Goal: Obtain resource: Obtain resource

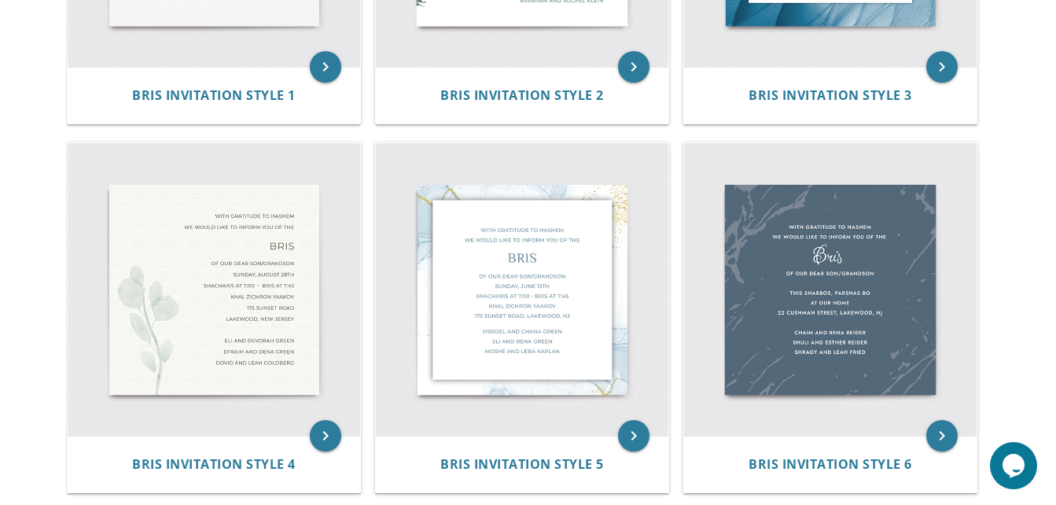
scroll to position [578, 0]
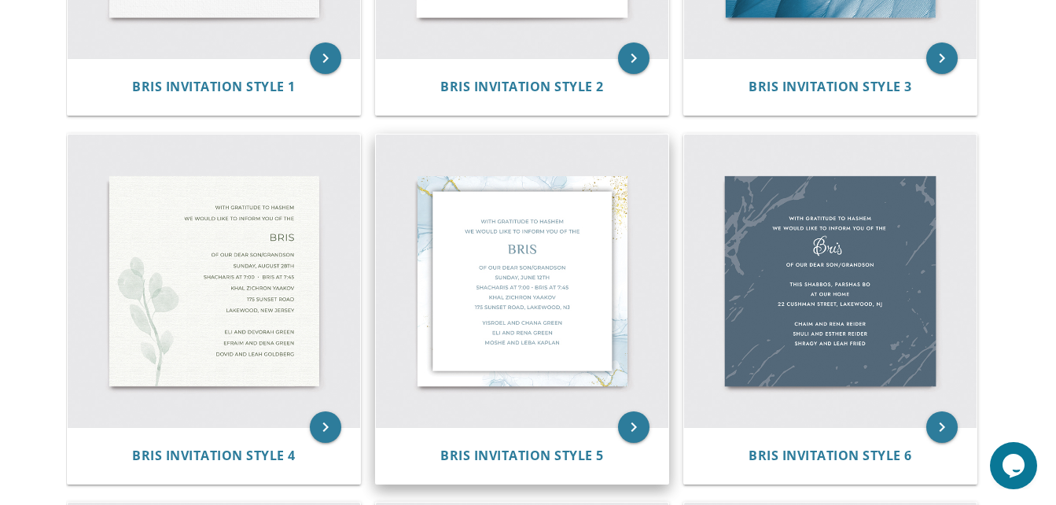
click at [523, 269] on img at bounding box center [522, 280] width 292 height 292
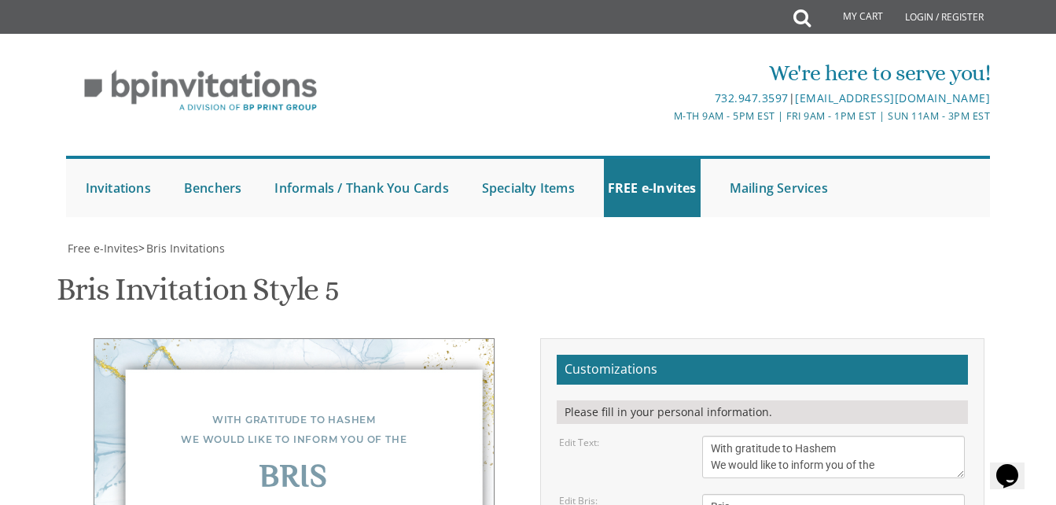
scroll to position [393, 0]
click at [739, 435] on textarea "With gratitude to Hashem We would like to inform you of the" at bounding box center [833, 456] width 263 height 42
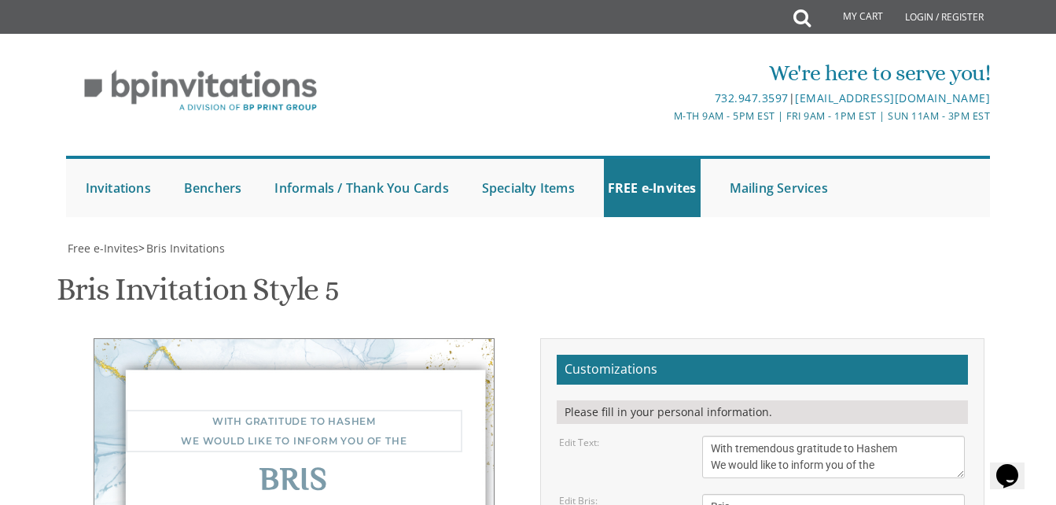
type textarea "With tremendous gratitude to Hashem We would like to inform you of the"
click at [629, 435] on div "Edit Text: With gratitude to Hashem We would like to inform you of the" at bounding box center [761, 456] width 429 height 42
drag, startPoint x: 714, startPoint y: 263, endPoint x: 852, endPoint y: 294, distance: 141.7
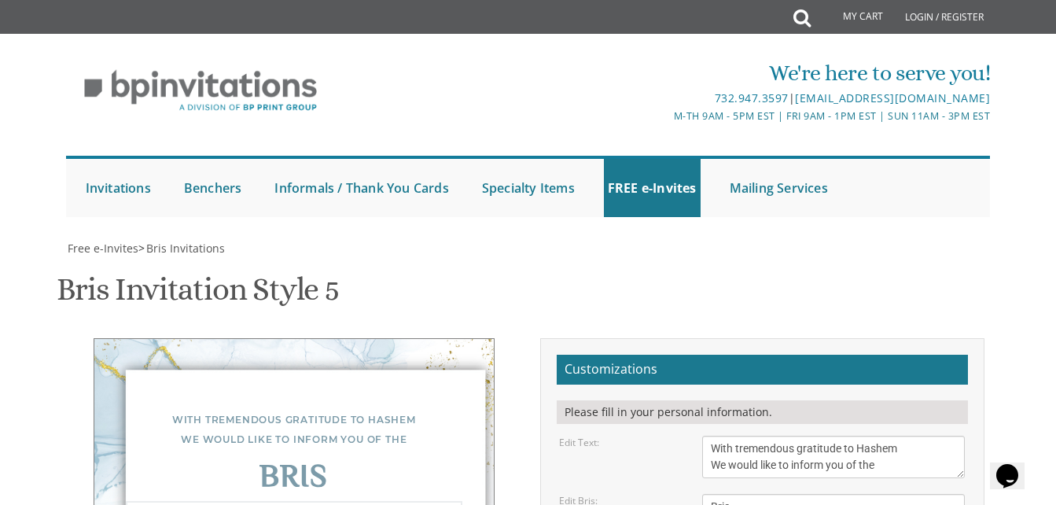
drag, startPoint x: 744, startPoint y: 280, endPoint x: 704, endPoint y: 277, distance: 40.2
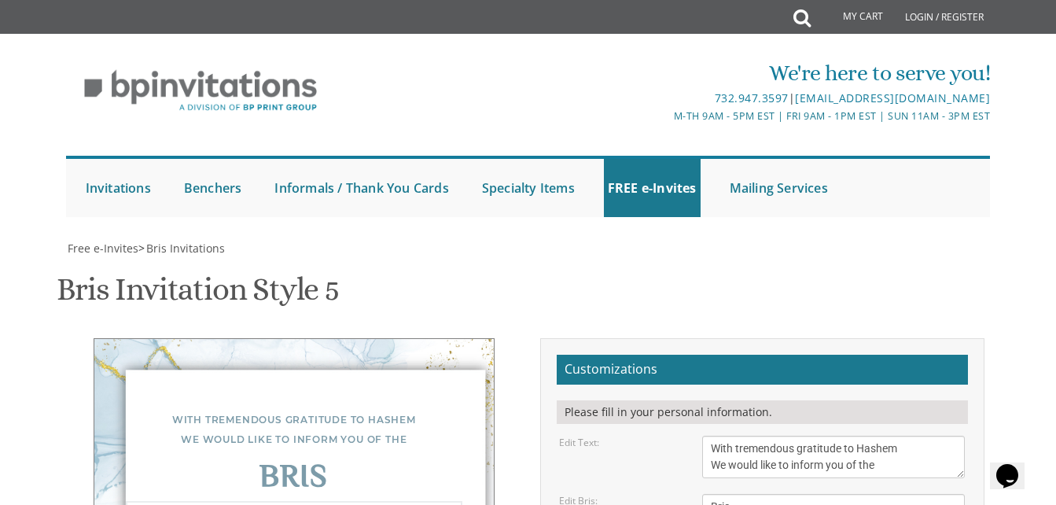
drag, startPoint x: 772, startPoint y: 296, endPoint x: 864, endPoint y: 299, distance: 92.0
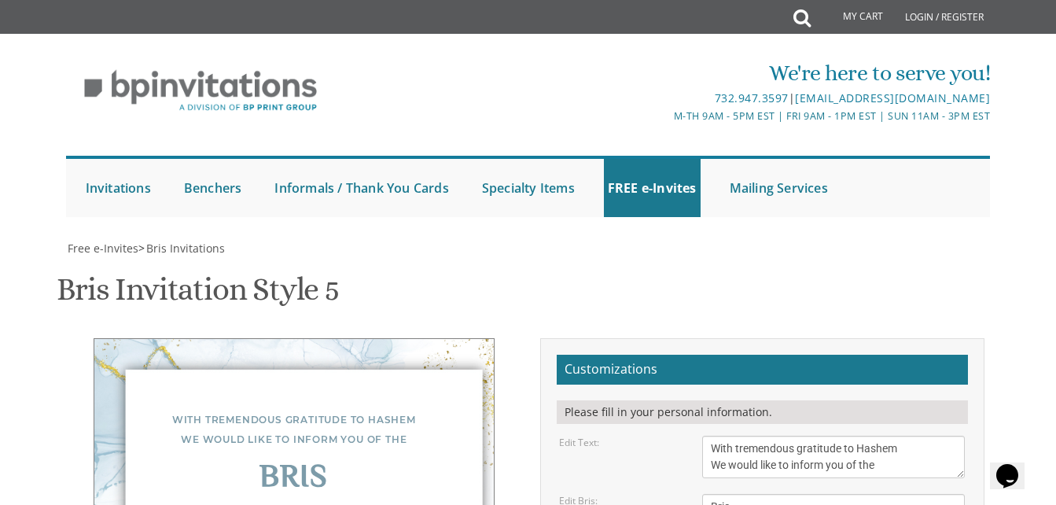
drag, startPoint x: 898, startPoint y: 163, endPoint x: 703, endPoint y: 138, distance: 197.4
click at [703, 435] on textarea "With gratitude to Hashem We would like to inform you of the" at bounding box center [833, 456] width 263 height 42
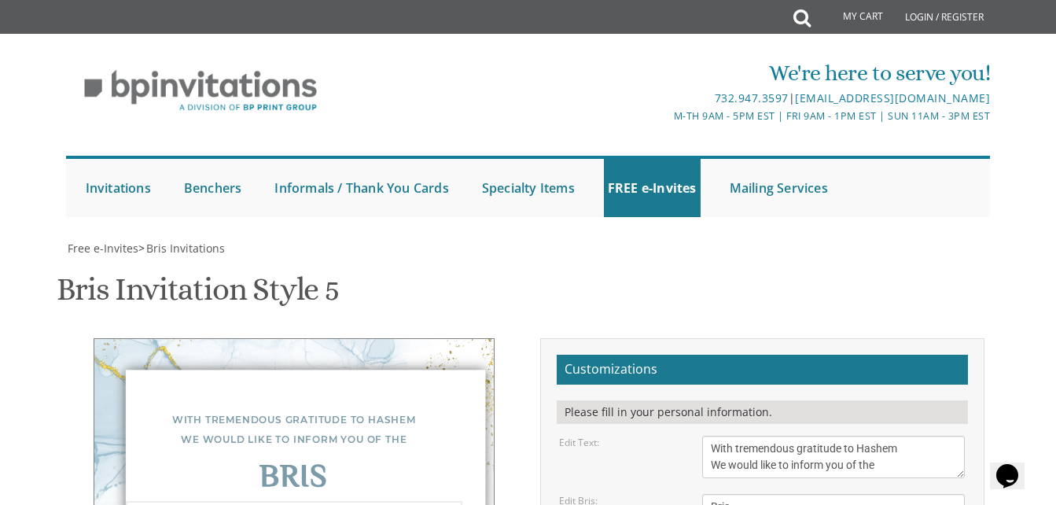
drag, startPoint x: 709, startPoint y: 296, endPoint x: 921, endPoint y: 394, distance: 233.8
paste textarea "WITH TREMENDOUS GRATITUDE TO HASHEM WE WOULD LIKE TO INFORM YOU OF THE BRIS OF …"
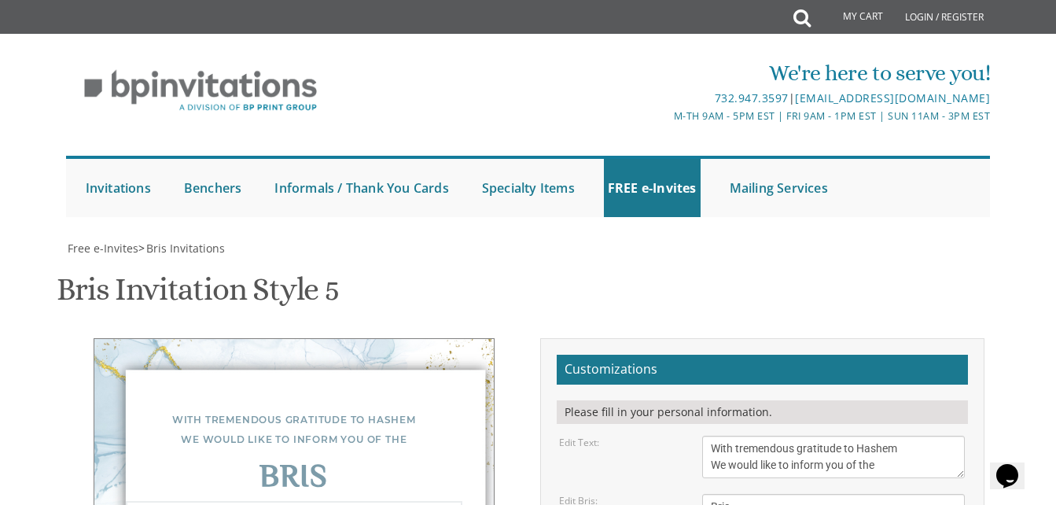
scroll to position [50, 0]
drag, startPoint x: 713, startPoint y: 238, endPoint x: 764, endPoint y: 307, distance: 86.0
drag, startPoint x: 711, startPoint y: 278, endPoint x: 820, endPoint y: 298, distance: 110.2
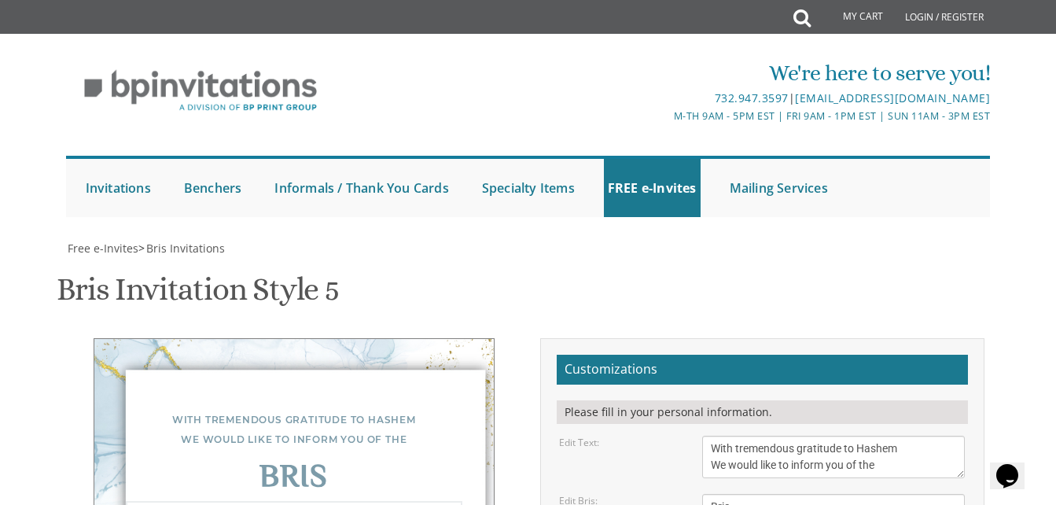
scroll to position [19, 0]
drag, startPoint x: 847, startPoint y: 307, endPoint x: 693, endPoint y: 296, distance: 154.4
drag, startPoint x: 734, startPoint y: 288, endPoint x: 821, endPoint y: 308, distance: 88.7
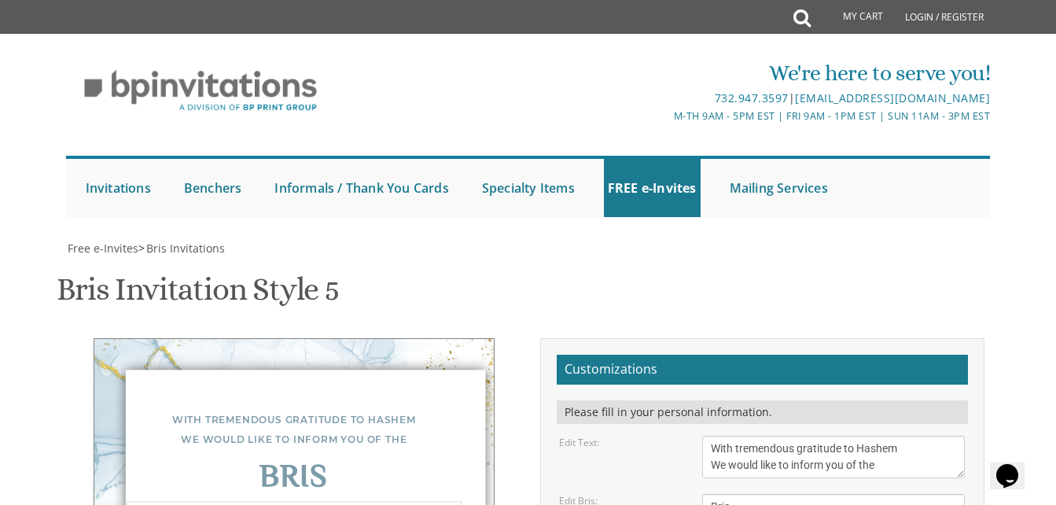
scroll to position [64, 0]
drag, startPoint x: 816, startPoint y: 257, endPoint x: 707, endPoint y: 259, distance: 109.3
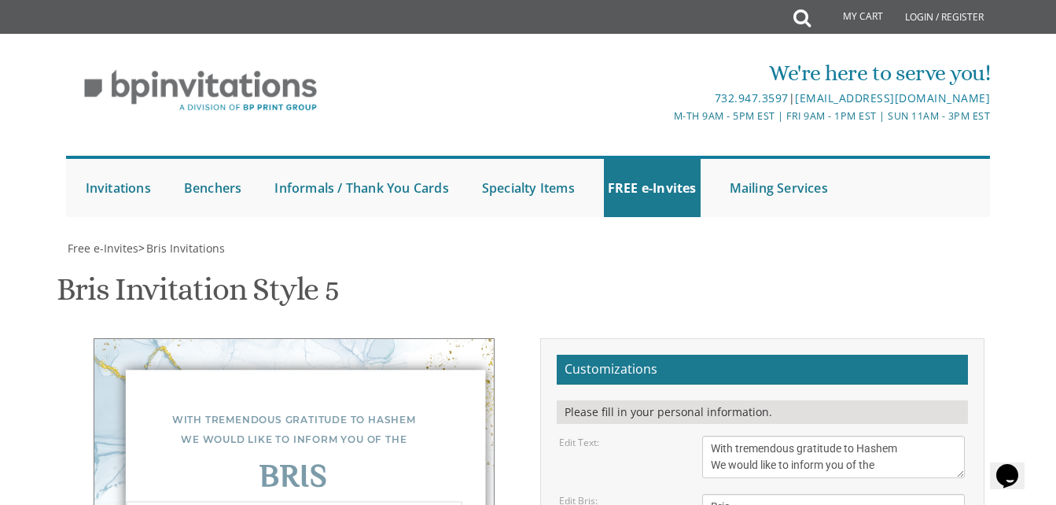
drag, startPoint x: 821, startPoint y: 241, endPoint x: 859, endPoint y: 333, distance: 100.1
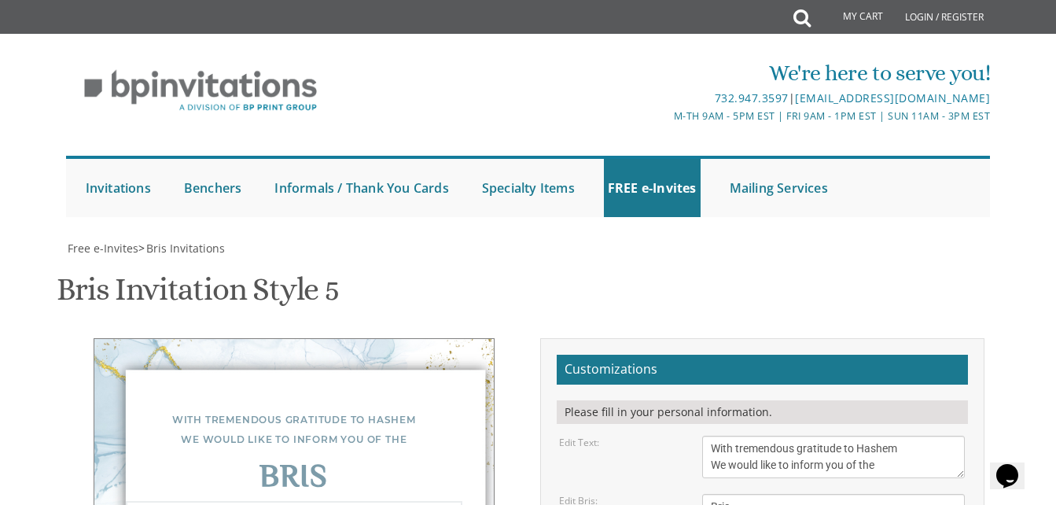
type textarea "Of our dear son Monday, October 6th Shacharis at 8:00 Kehillas Zichron Yitzchok…"
drag, startPoint x: 847, startPoint y: 385, endPoint x: 721, endPoint y: 332, distance: 137.1
type textarea "Y"
type textarea "j"
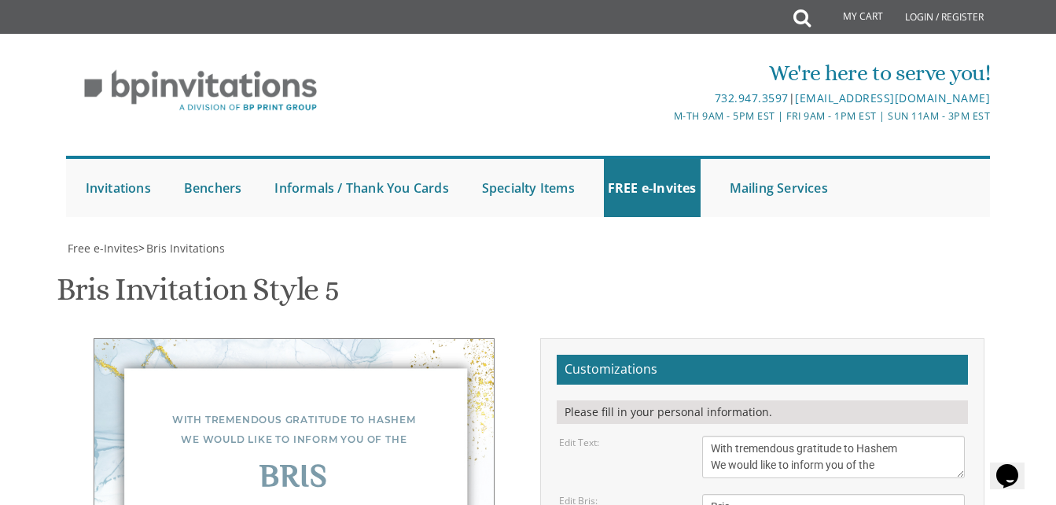
type textarea "j"
type textarea "[PERSON_NAME] and [PERSON_NAME]"
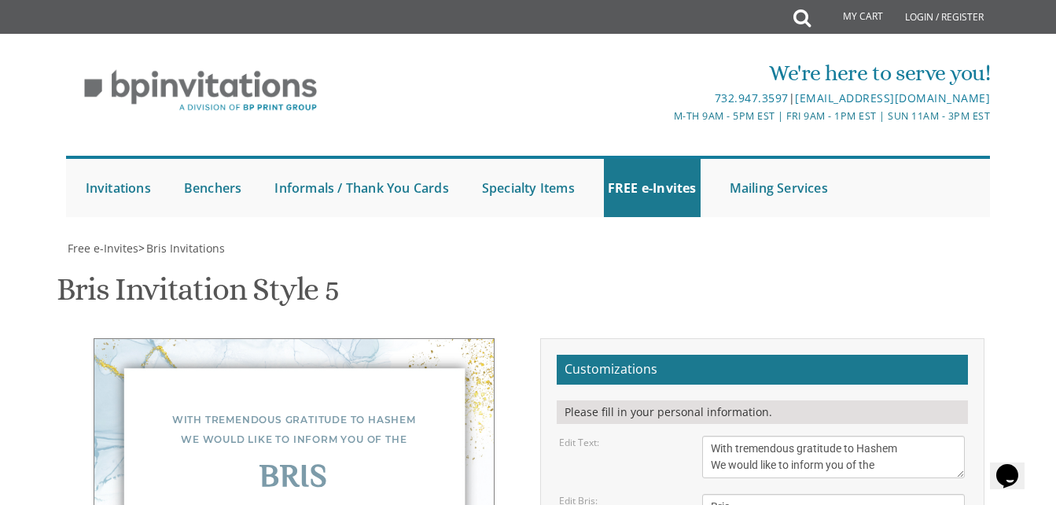
drag, startPoint x: 283, startPoint y: 241, endPoint x: 366, endPoint y: 341, distance: 130.6
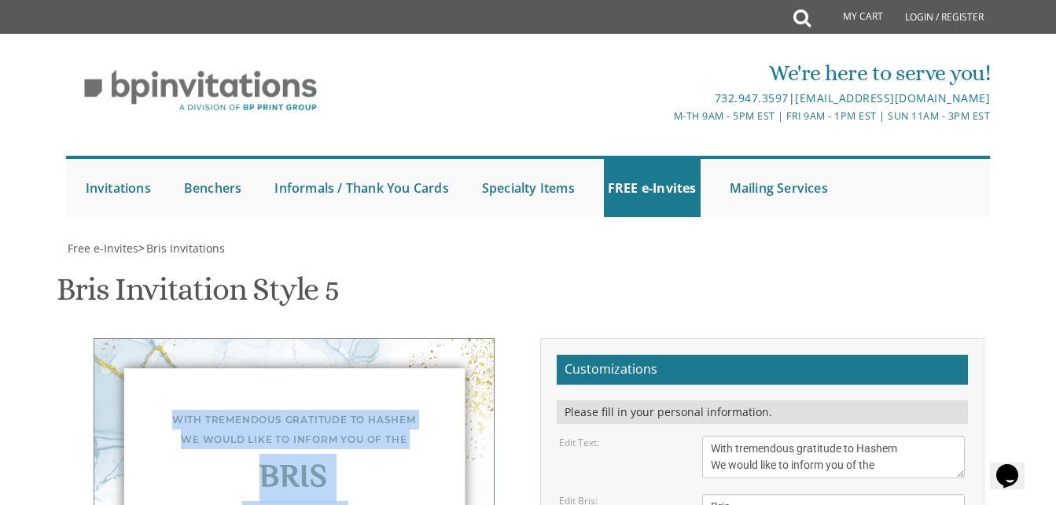
drag, startPoint x: 375, startPoint y: 342, endPoint x: 148, endPoint y: 118, distance: 319.0
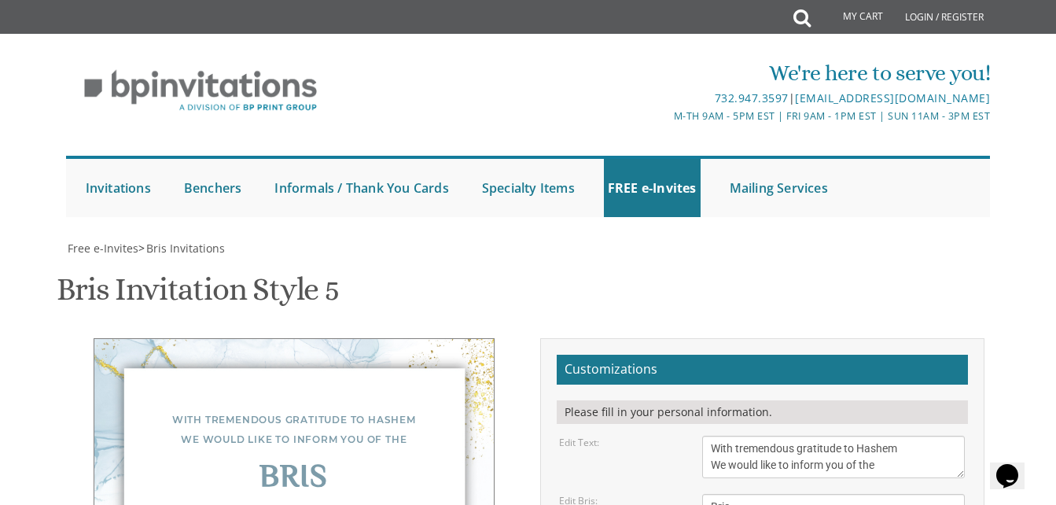
click at [776, 435] on textarea "With gratitude to Hashem We would like to inform you of the" at bounding box center [833, 456] width 263 height 42
drag, startPoint x: 711, startPoint y: 146, endPoint x: 823, endPoint y: 340, distance: 223.2
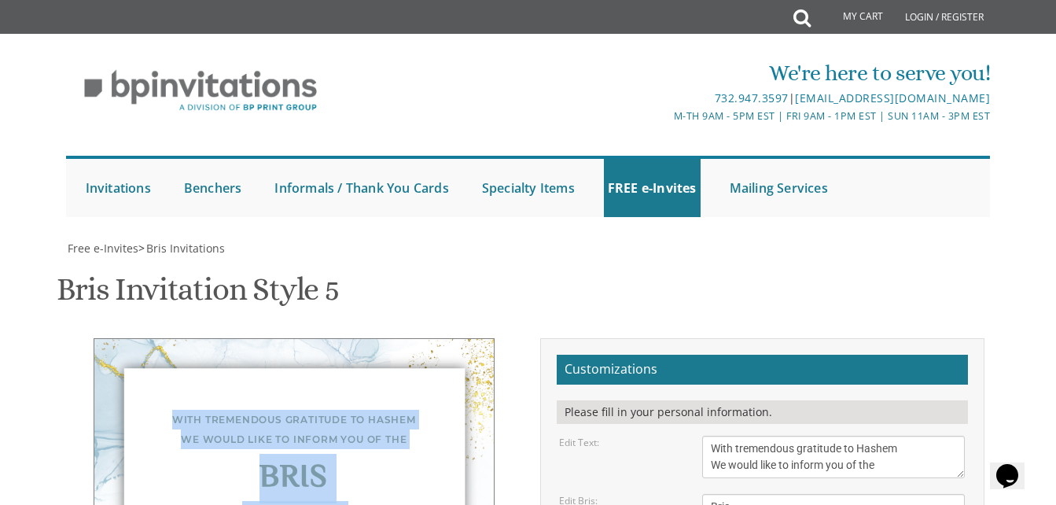
drag, startPoint x: 377, startPoint y: 340, endPoint x: 150, endPoint y: 120, distance: 315.7
copy div "With tremendous gratitude to Hashem We would like to inform you of the Bris Of …"
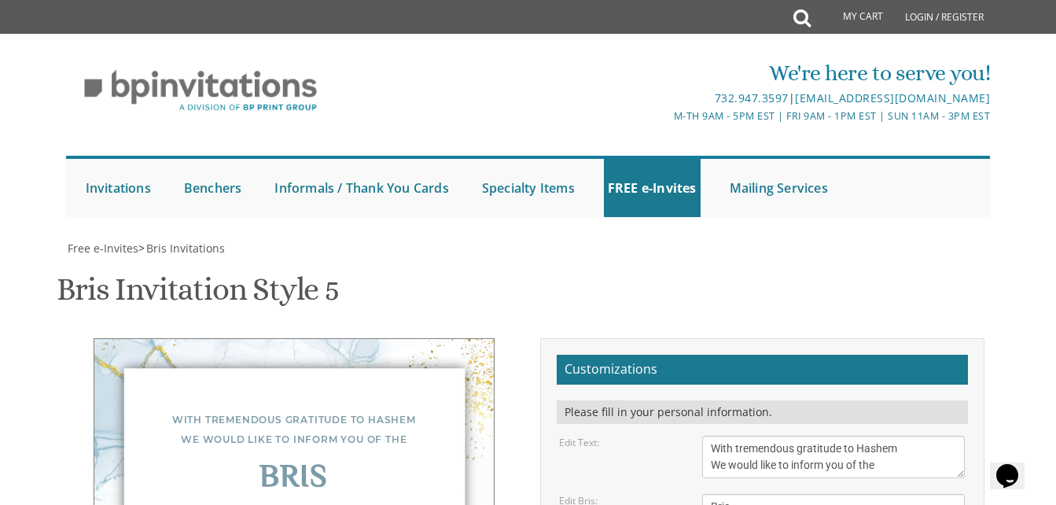
scroll to position [403, 0]
type input "[EMAIL_ADDRESS][DOMAIN_NAME]"
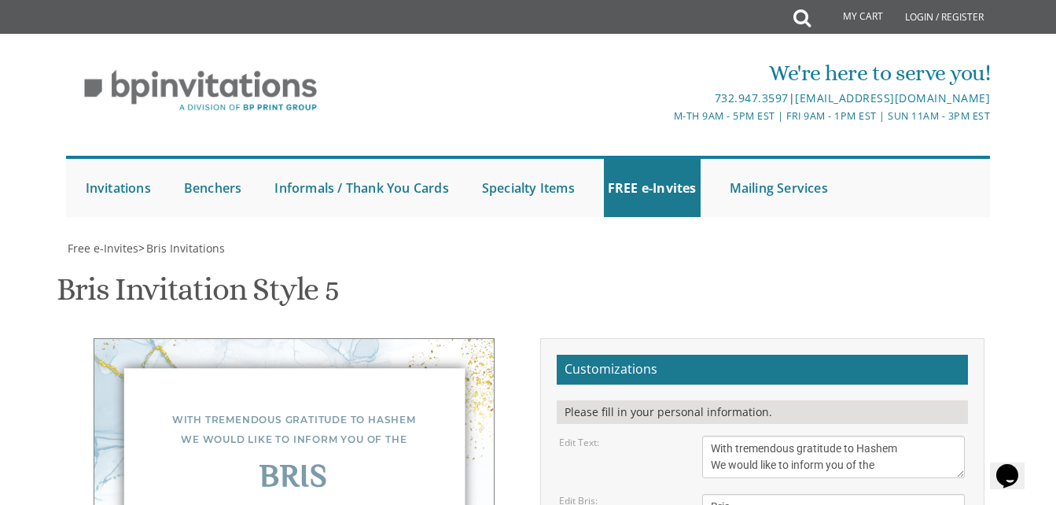
scroll to position [428, 0]
drag, startPoint x: 1055, startPoint y: 193, endPoint x: 1048, endPoint y: 78, distance: 115.7
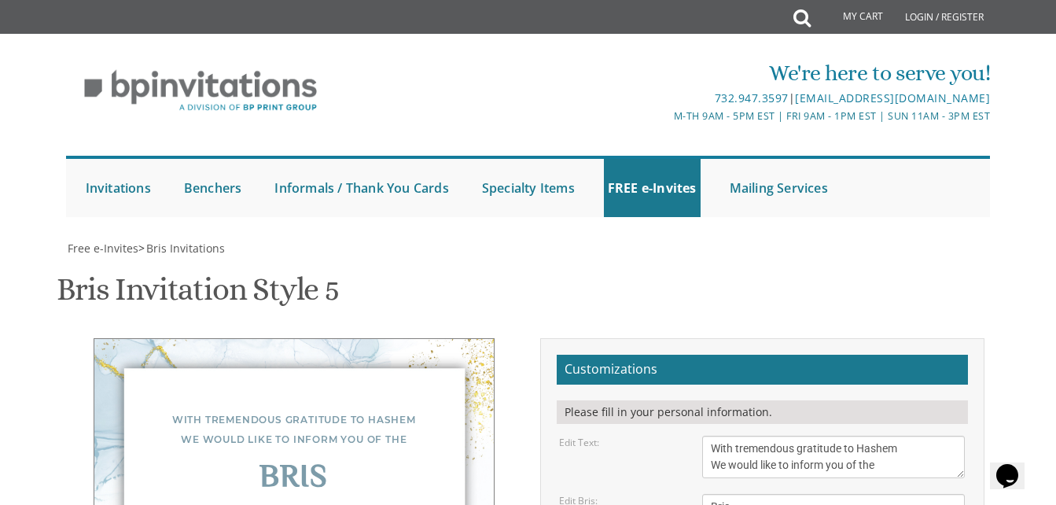
scroll to position [281, 0]
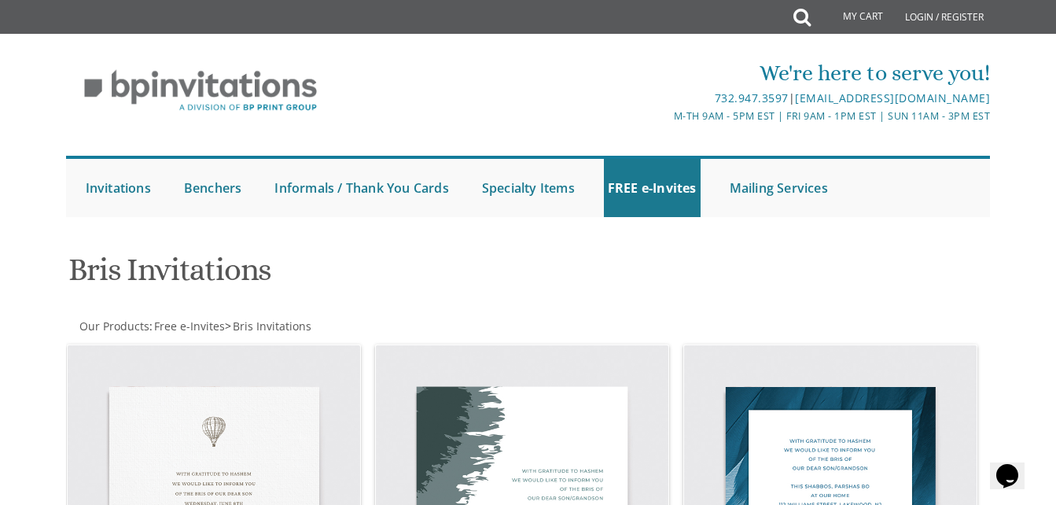
drag, startPoint x: 1055, startPoint y: 61, endPoint x: 1062, endPoint y: 154, distance: 93.8
click at [1055, 154] on html "My Cart Total: View Cart Item(s) Submit My Cart Total: View Cart Item(s) Login …" at bounding box center [528, 252] width 1056 height 505
drag, startPoint x: 1056, startPoint y: 156, endPoint x: 1030, endPoint y: 163, distance: 27.5
click at [1030, 163] on div "We're here to serve you! 732.947.3597 | invitations@bpprintgroup.com M-Th 9am -…" at bounding box center [528, 133] width 1056 height 183
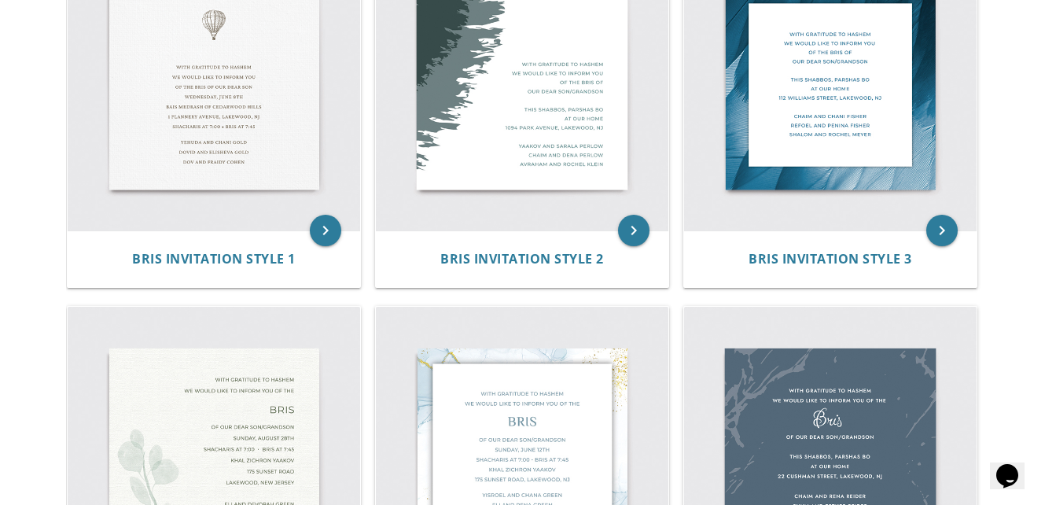
scroll to position [428, 0]
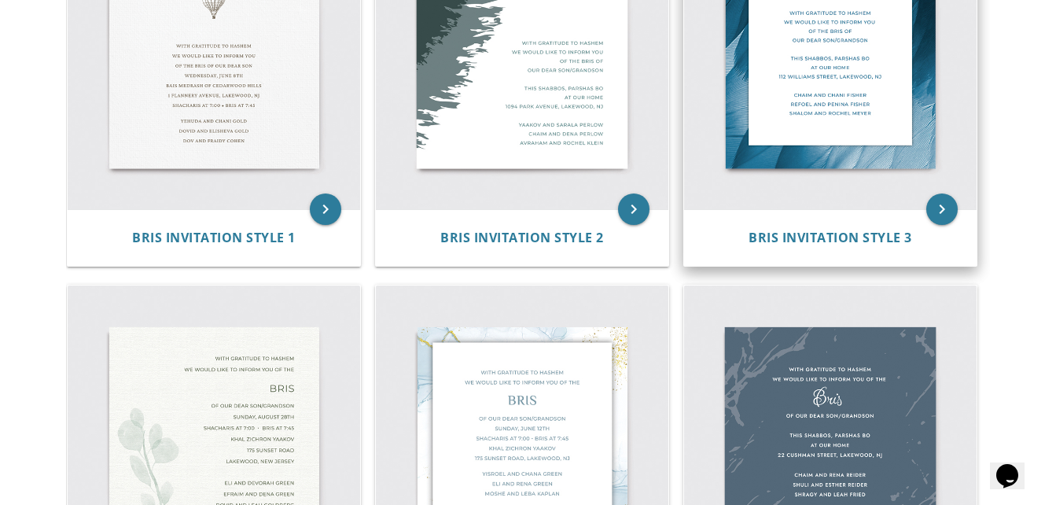
click at [782, 95] on img at bounding box center [830, 63] width 292 height 292
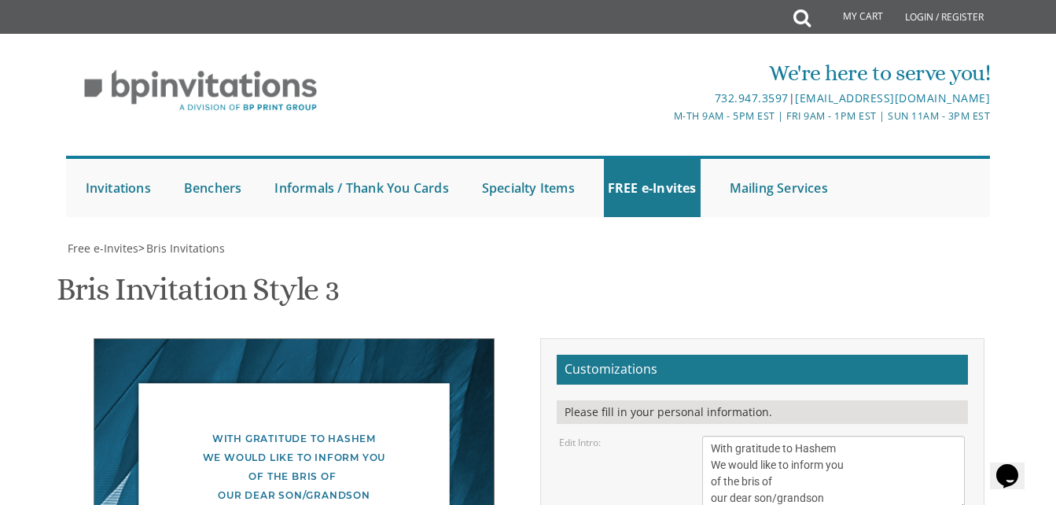
scroll to position [299, 0]
drag, startPoint x: 713, startPoint y: 151, endPoint x: 844, endPoint y: 307, distance: 203.6
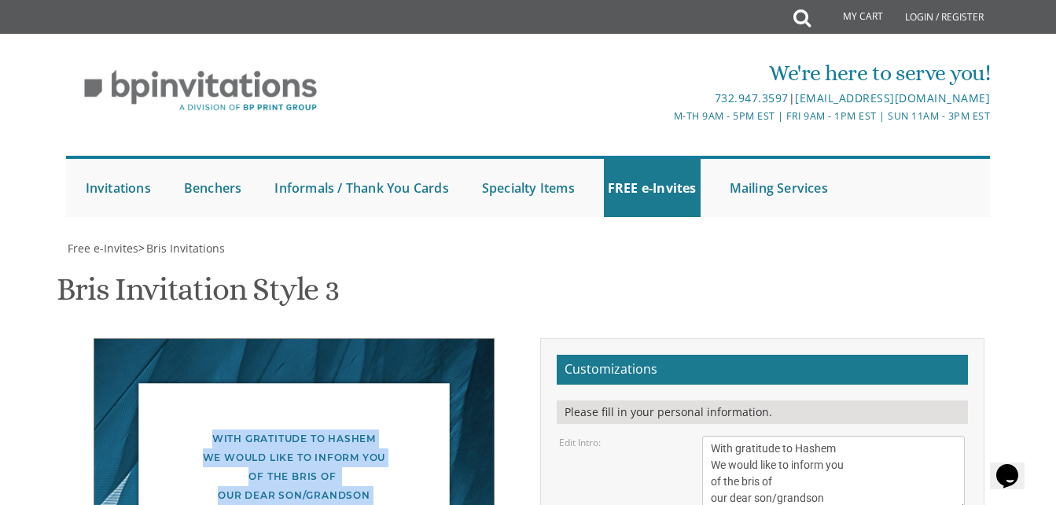
drag, startPoint x: 379, startPoint y: 343, endPoint x: 190, endPoint y: 149, distance: 271.2
copy div "With gratitude to Hashem We would like to inform you of the bris of our dear so…"
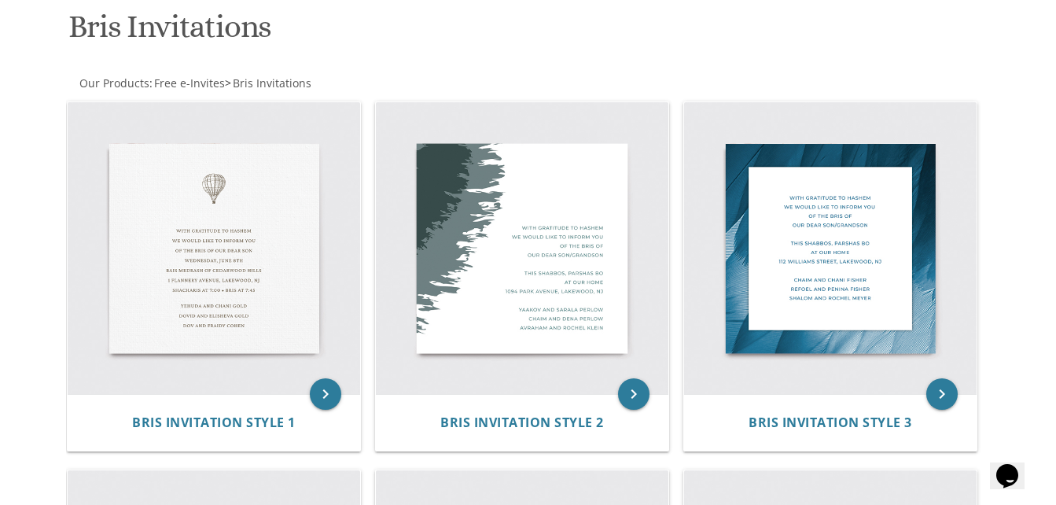
scroll to position [252, 0]
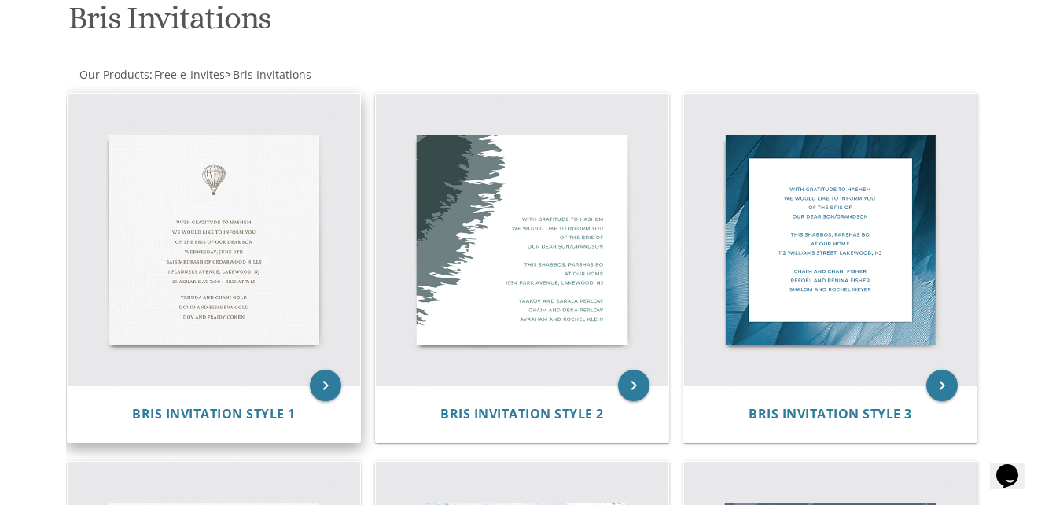
click at [272, 225] on img at bounding box center [214, 240] width 292 height 292
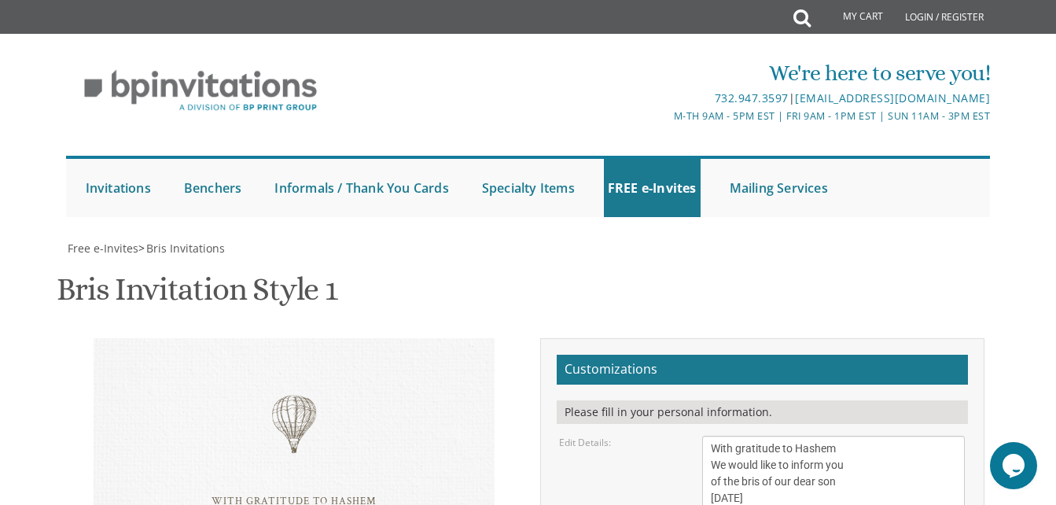
scroll to position [37, 0]
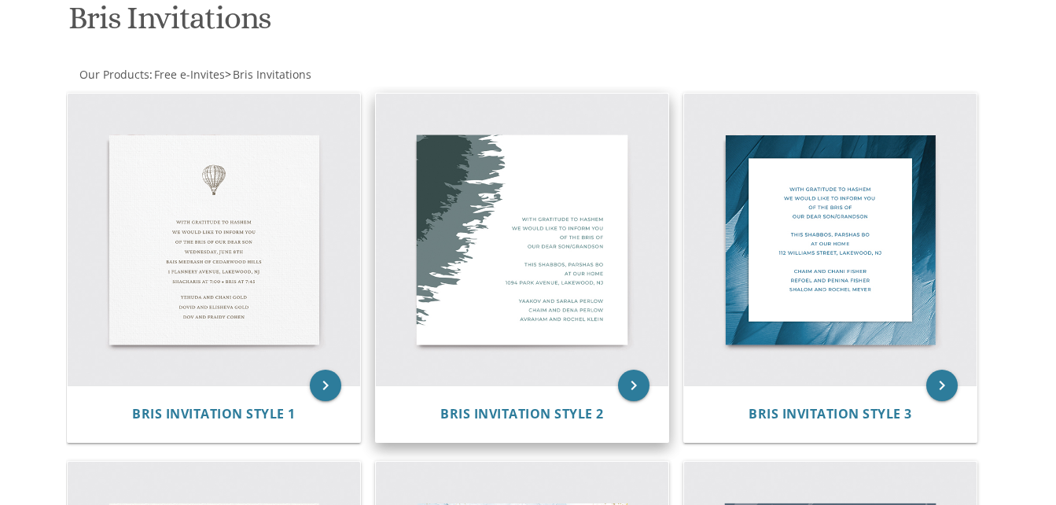
click at [516, 254] on img at bounding box center [522, 240] width 292 height 292
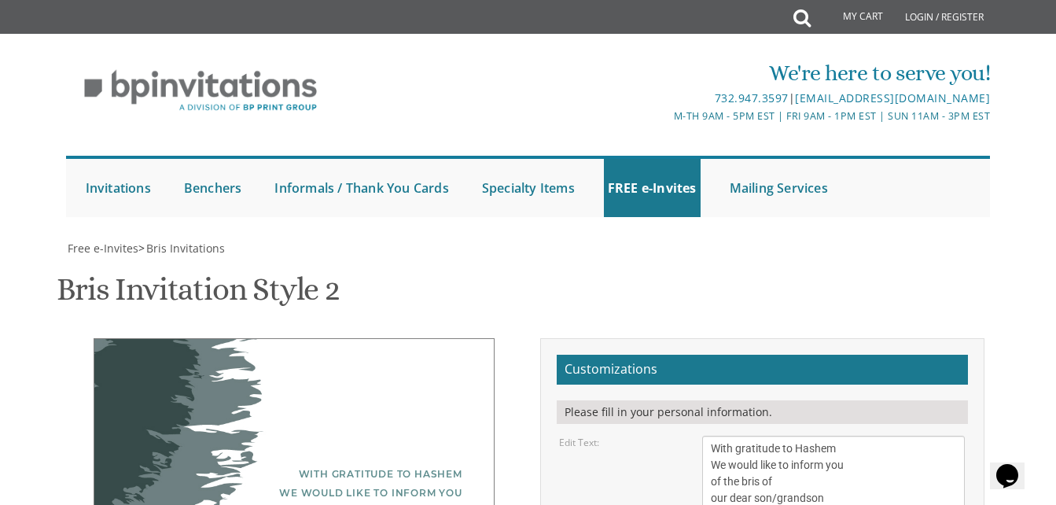
scroll to position [298, 0]
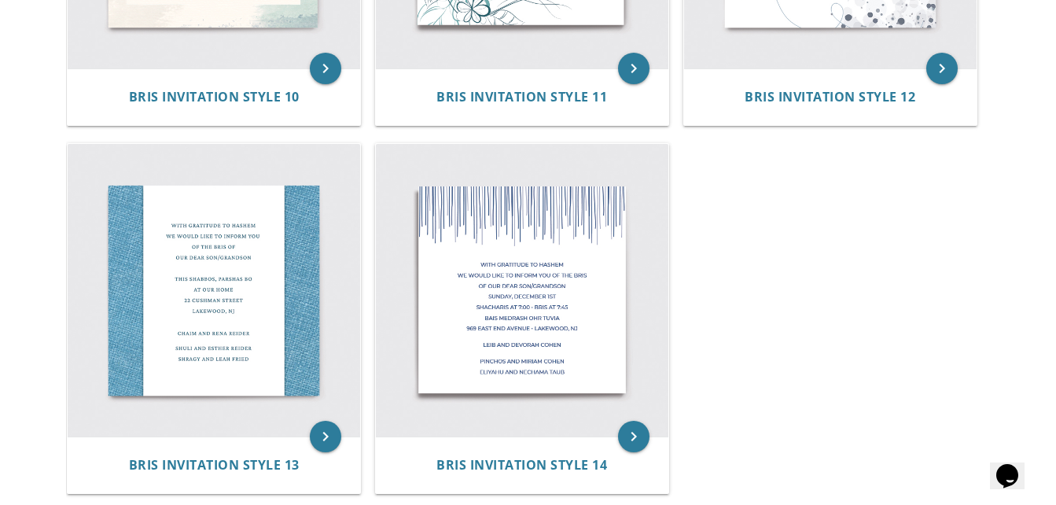
scroll to position [1677, 0]
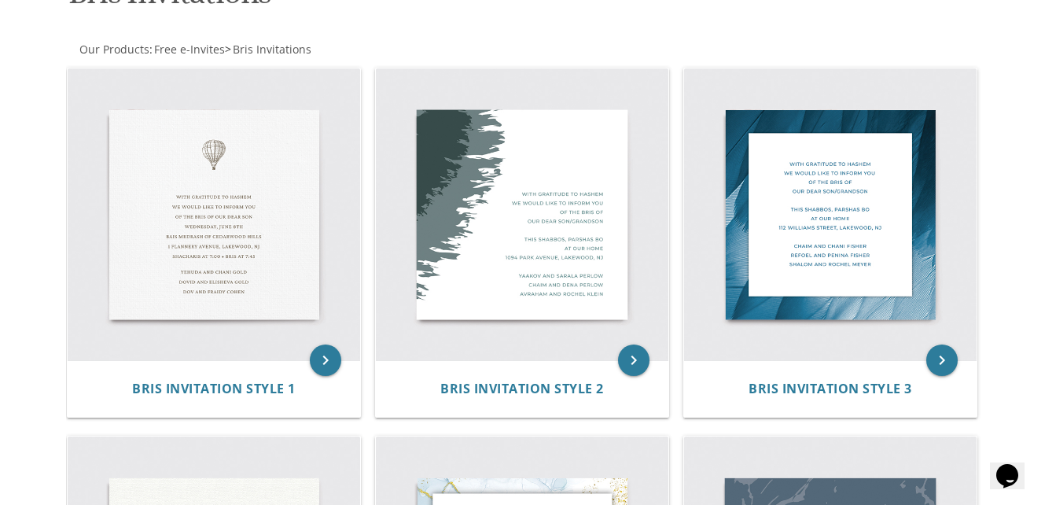
scroll to position [298, 0]
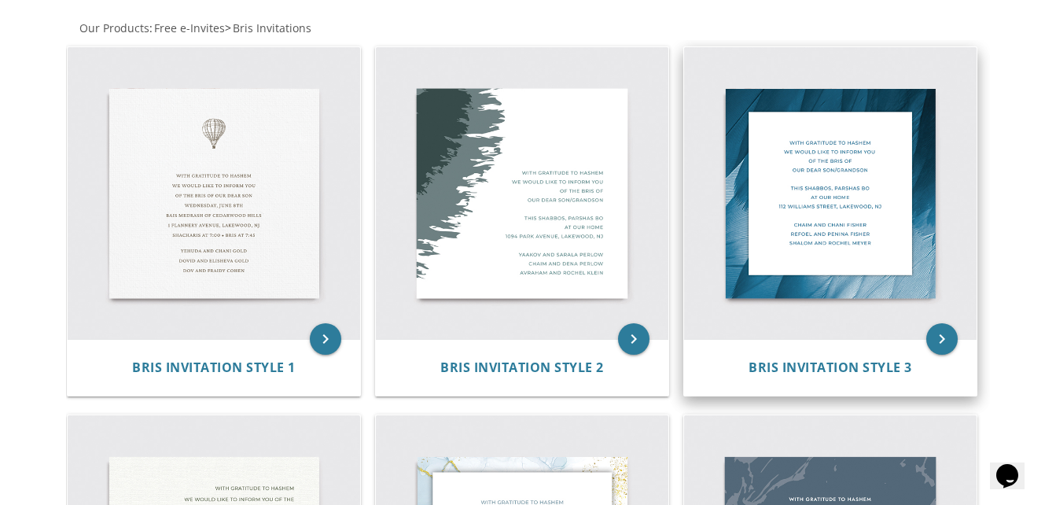
click at [846, 209] on img at bounding box center [830, 193] width 292 height 292
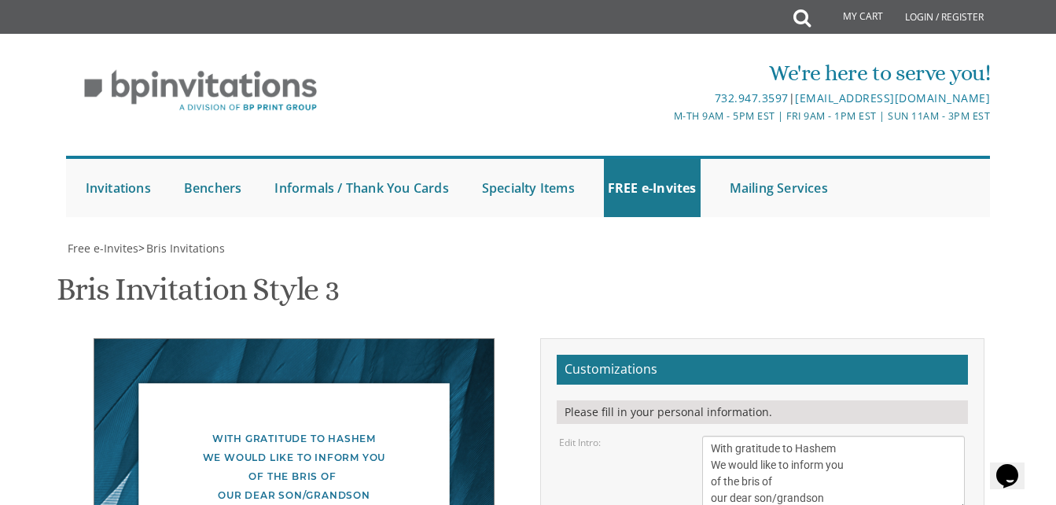
scroll to position [280, 0]
drag, startPoint x: 850, startPoint y: 213, endPoint x: 695, endPoint y: 145, distance: 169.3
paste textarea "tremendous gratitude to Hashem We would like to inform you of the Bris Of our d…"
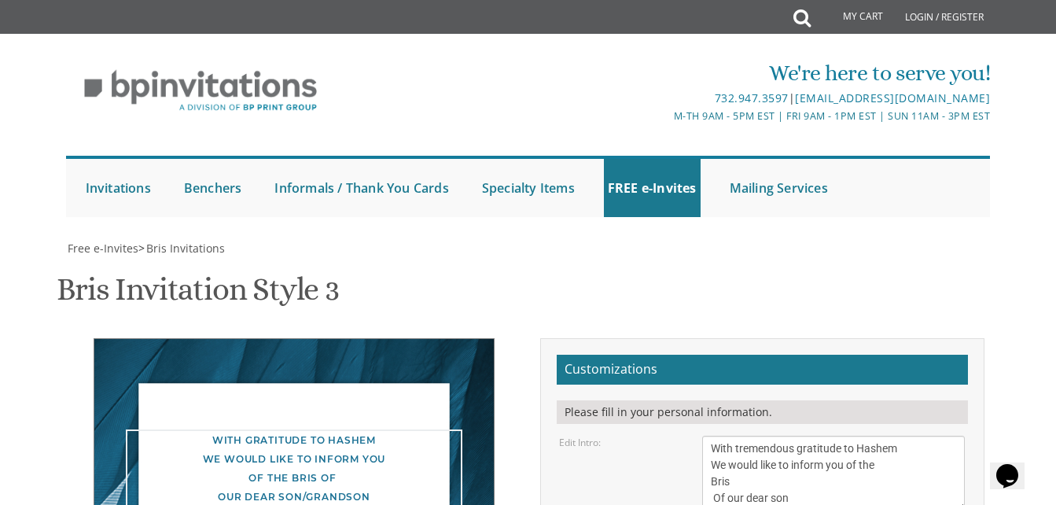
click at [796, 435] on textarea "With gratitude to Hashem We would like to inform you of the bris of our dear so…" at bounding box center [833, 472] width 263 height 75
click at [795, 435] on textarea "With gratitude to Hashem We would like to inform you of the bris of our dear so…" at bounding box center [833, 472] width 263 height 75
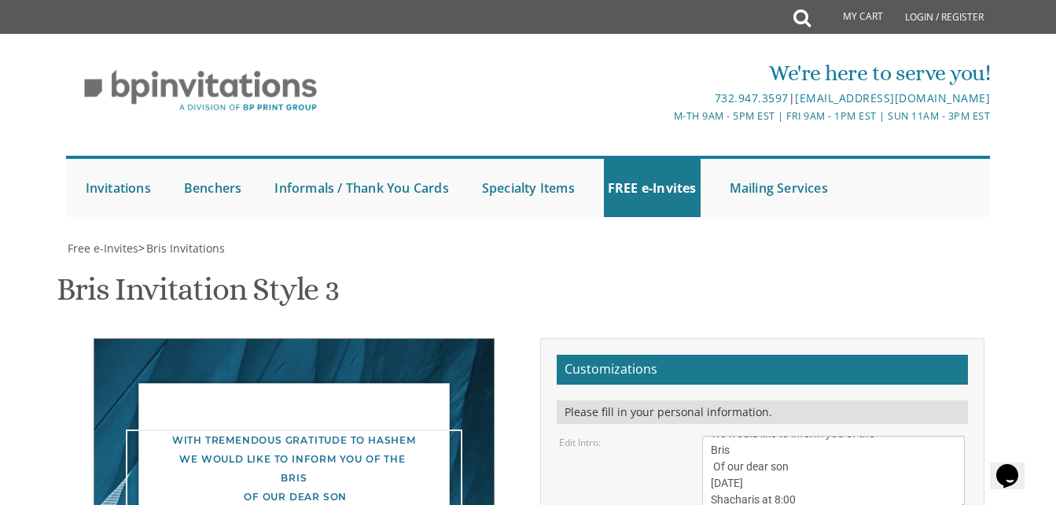
scroll to position [99, 0]
drag, startPoint x: 708, startPoint y: 196, endPoint x: 827, endPoint y: 198, distance: 118.7
click at [827, 435] on textarea "With gratitude to Hashem We would like to inform you of the bris of our dear so…" at bounding box center [833, 472] width 263 height 75
type textarea "With tremendous gratitude to Hashem We would like to inform you of the Bris Of …"
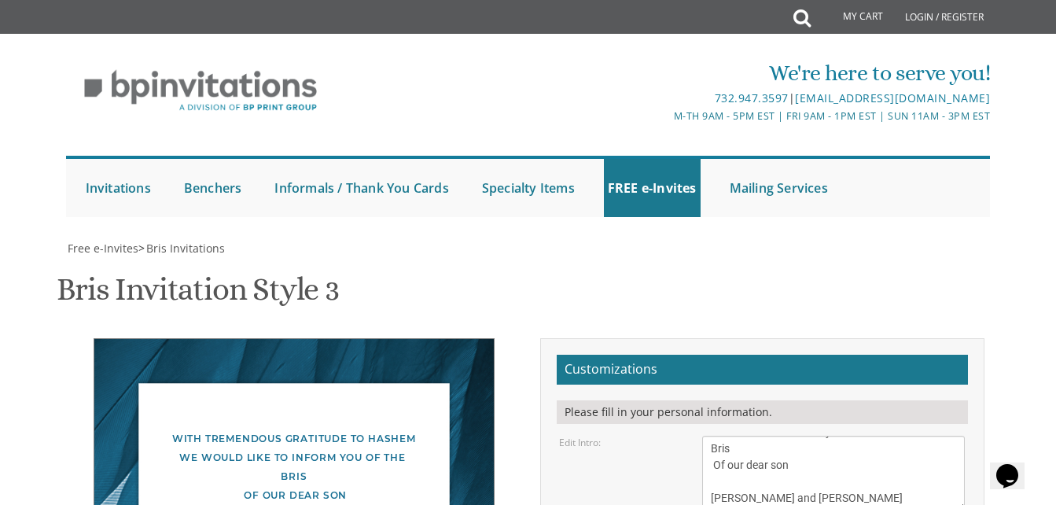
drag, startPoint x: 891, startPoint y: 293, endPoint x: 646, endPoint y: 228, distance: 253.7
paste textarea "[DATE] Shacharis at 8:00 Kehillas Zichron [PERSON_NAME] [STREET_ADDRESS][PERSON…"
type textarea "[DATE] Shacharis at 8:00 Kehillas Zichron [PERSON_NAME] [STREET_ADDRESS][PERSON…"
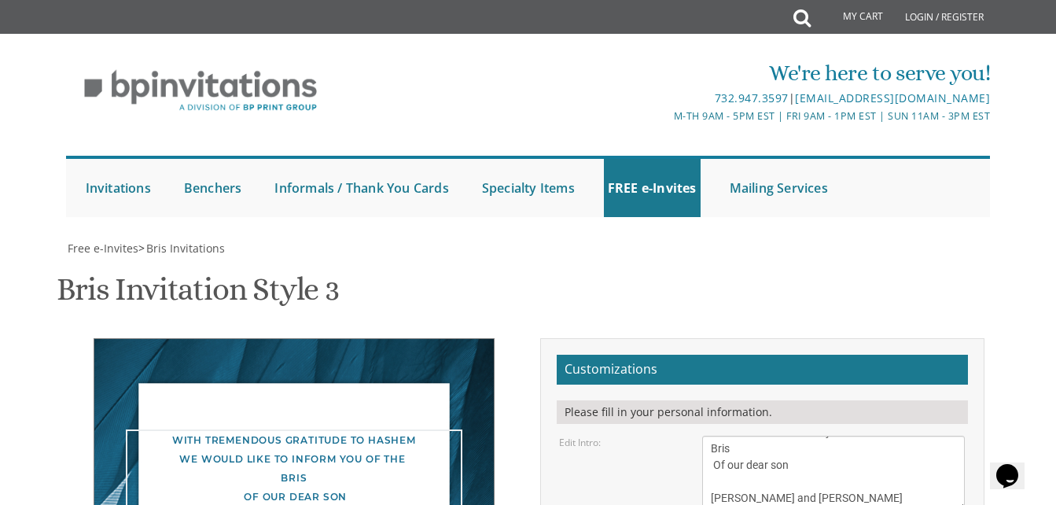
drag, startPoint x: 714, startPoint y: 193, endPoint x: 772, endPoint y: 218, distance: 63.4
click at [772, 435] on textarea "With gratitude to Hashem We would like to inform you of the bris of our dear so…" at bounding box center [833, 472] width 263 height 75
drag, startPoint x: 710, startPoint y: 215, endPoint x: 858, endPoint y: 238, distance: 150.3
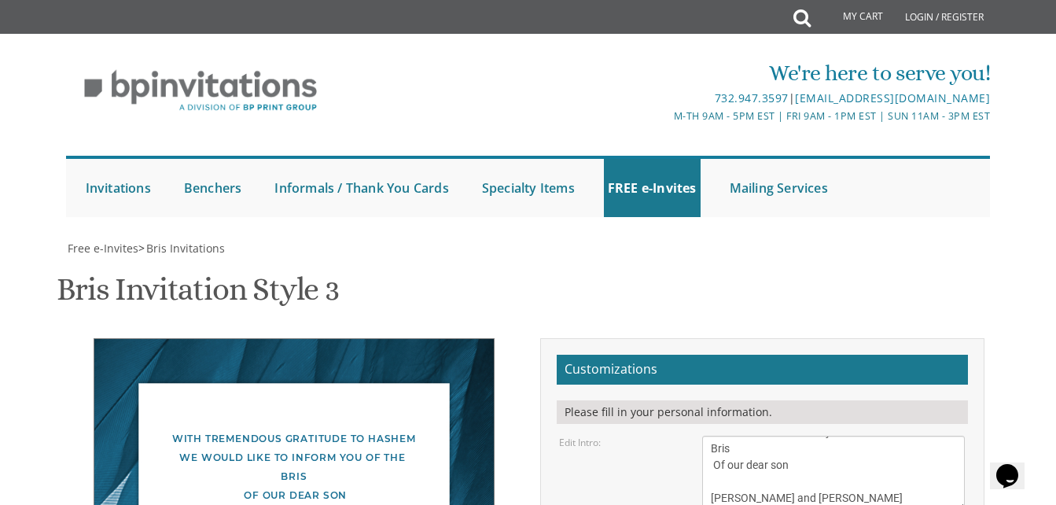
drag, startPoint x: 852, startPoint y: 371, endPoint x: 692, endPoint y: 324, distance: 166.4
paste textarea "[PERSON_NAME] and [PERSON_NAME]"
type textarea "[PERSON_NAME] and [PERSON_NAME]"
drag, startPoint x: 726, startPoint y: 195, endPoint x: 916, endPoint y: 248, distance: 196.8
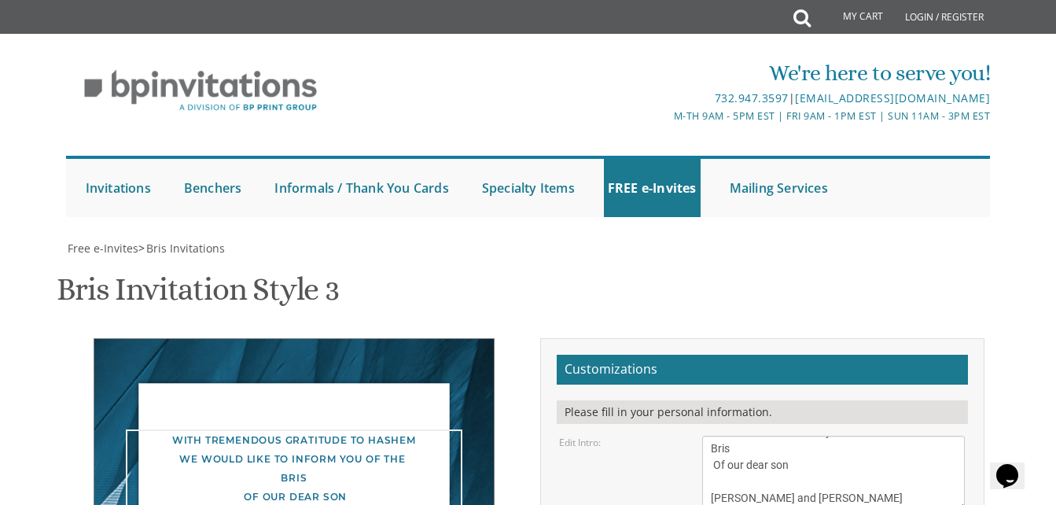
click at [717, 435] on textarea "With gratitude to Hashem We would like to inform you of the bris of our dear so…" at bounding box center [833, 472] width 263 height 75
type textarea "With tremendous gratitude to Hashem We would like to inform you of the Bris Of …"
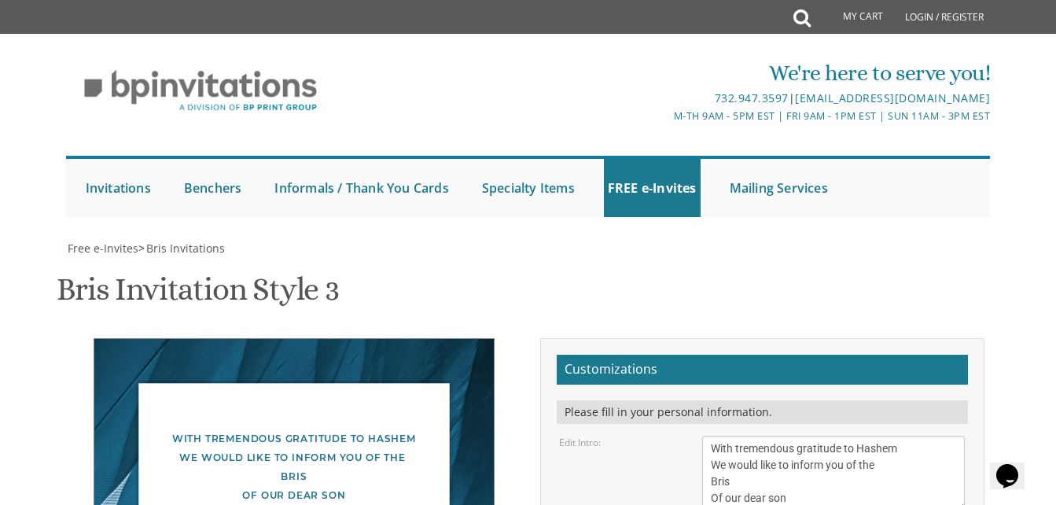
type input "[EMAIL_ADDRESS][DOMAIN_NAME]"
